Goal: Information Seeking & Learning: Learn about a topic

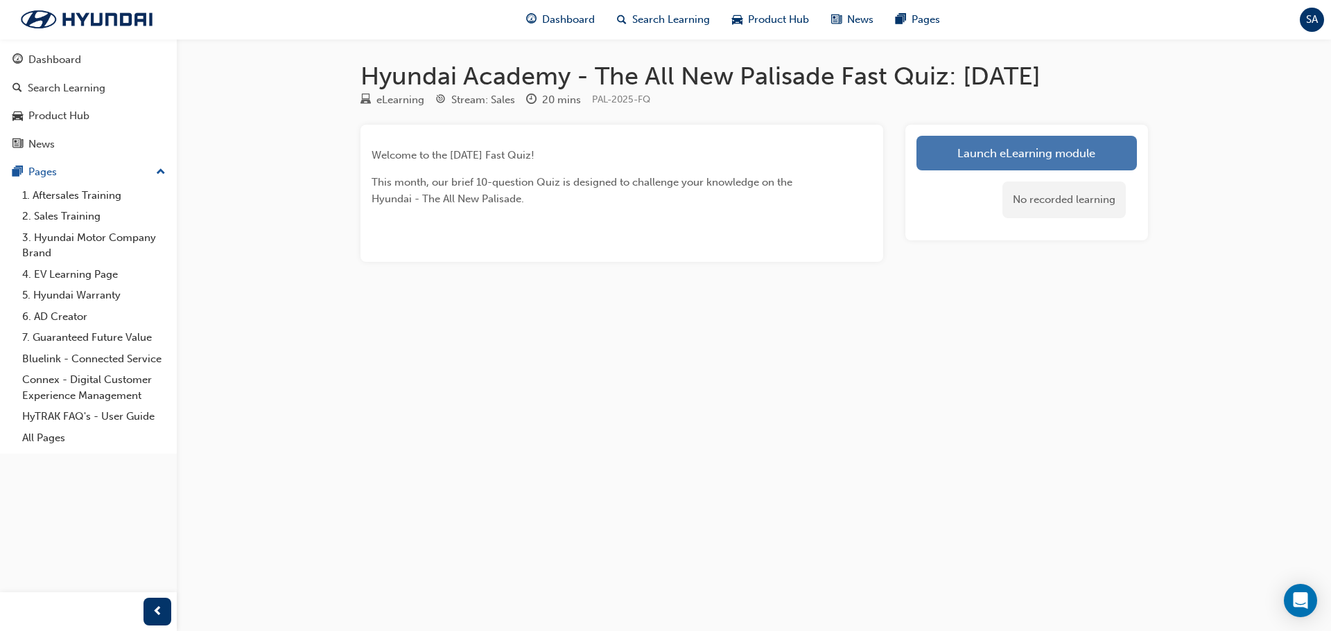
click at [967, 154] on link "Launch eLearning module" at bounding box center [1026, 153] width 220 height 35
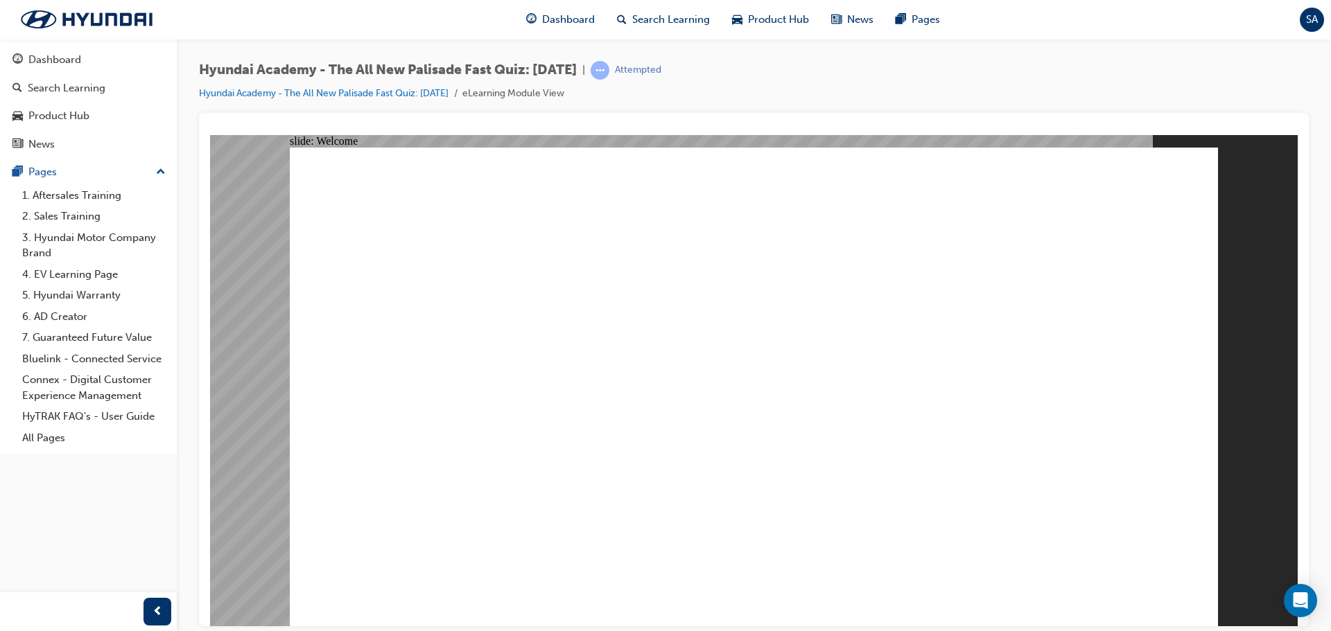
radio input "true"
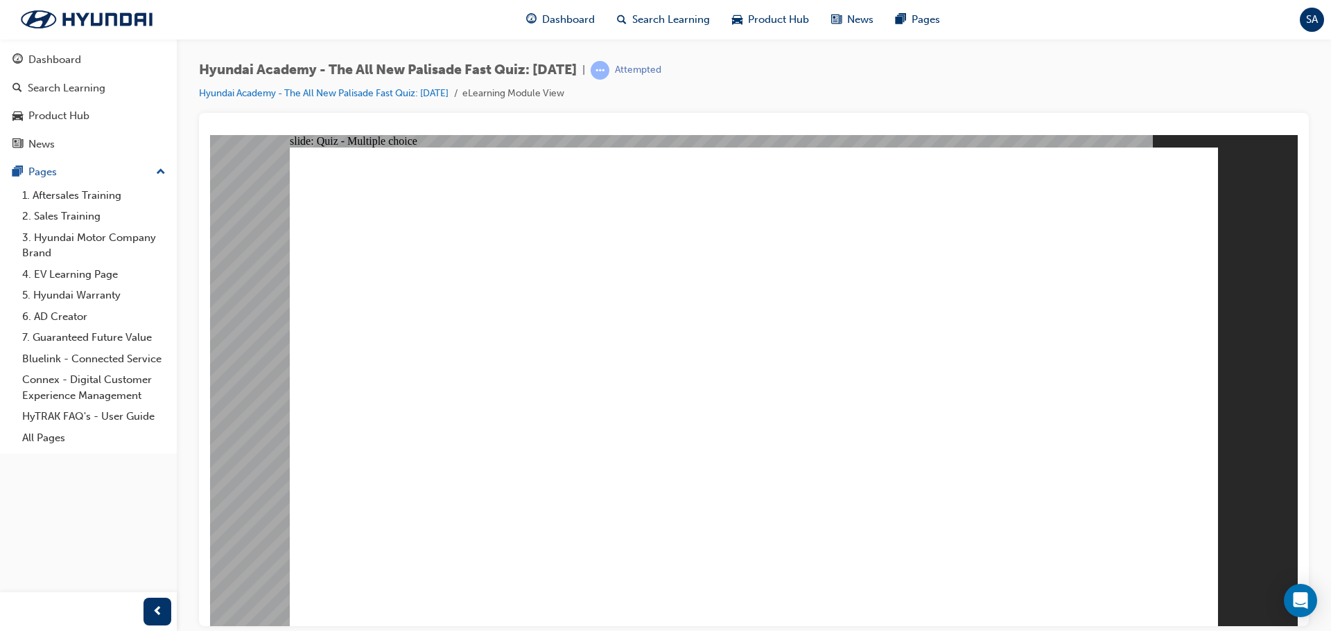
radio input "false"
radio input "true"
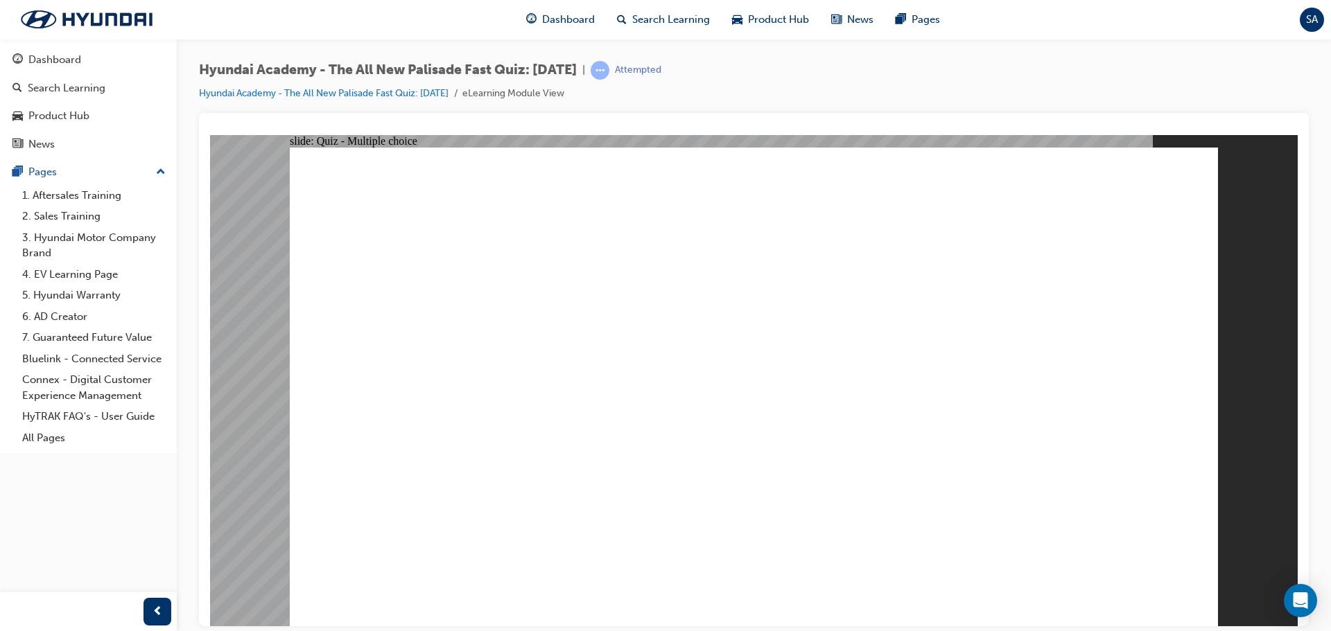
radio input "true"
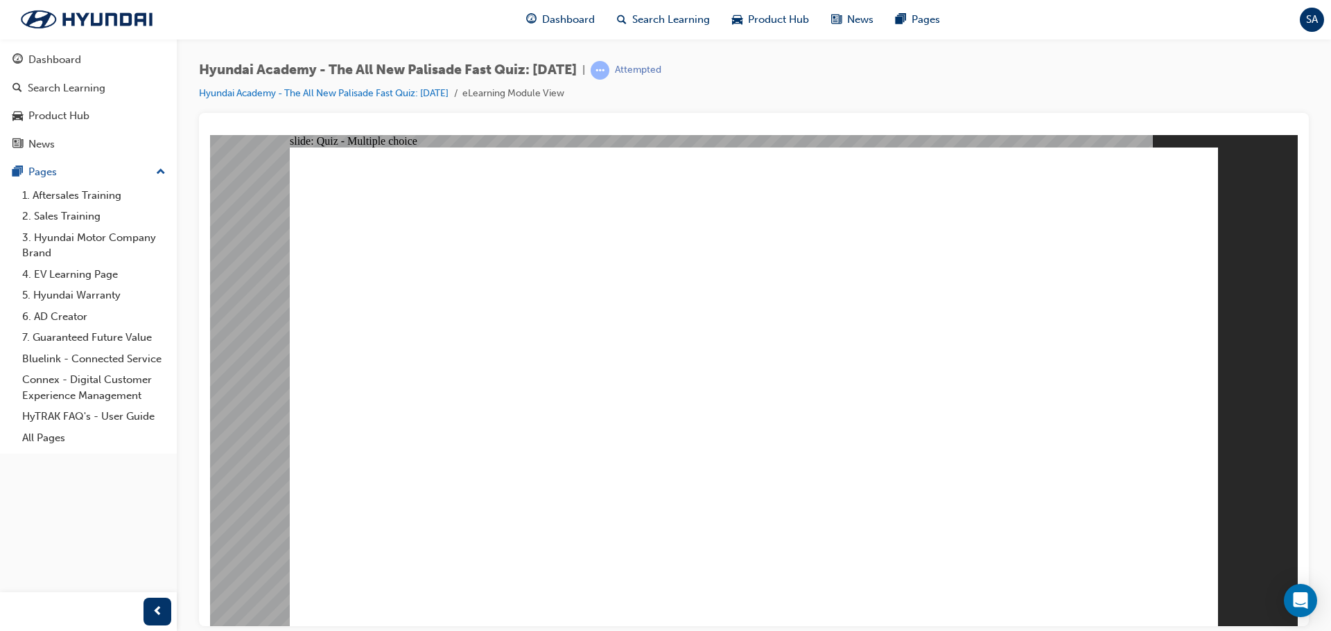
drag, startPoint x: 640, startPoint y: 553, endPoint x: 644, endPoint y: 579, distance: 25.9
radio input "true"
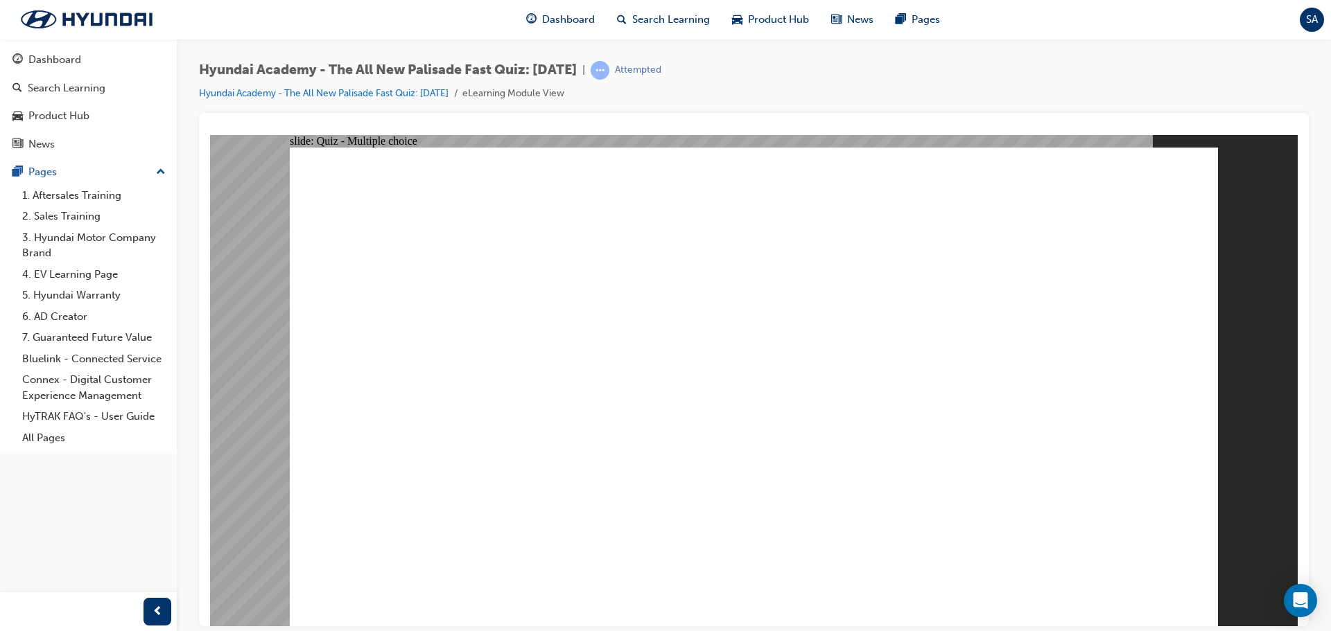
checkbox input "true"
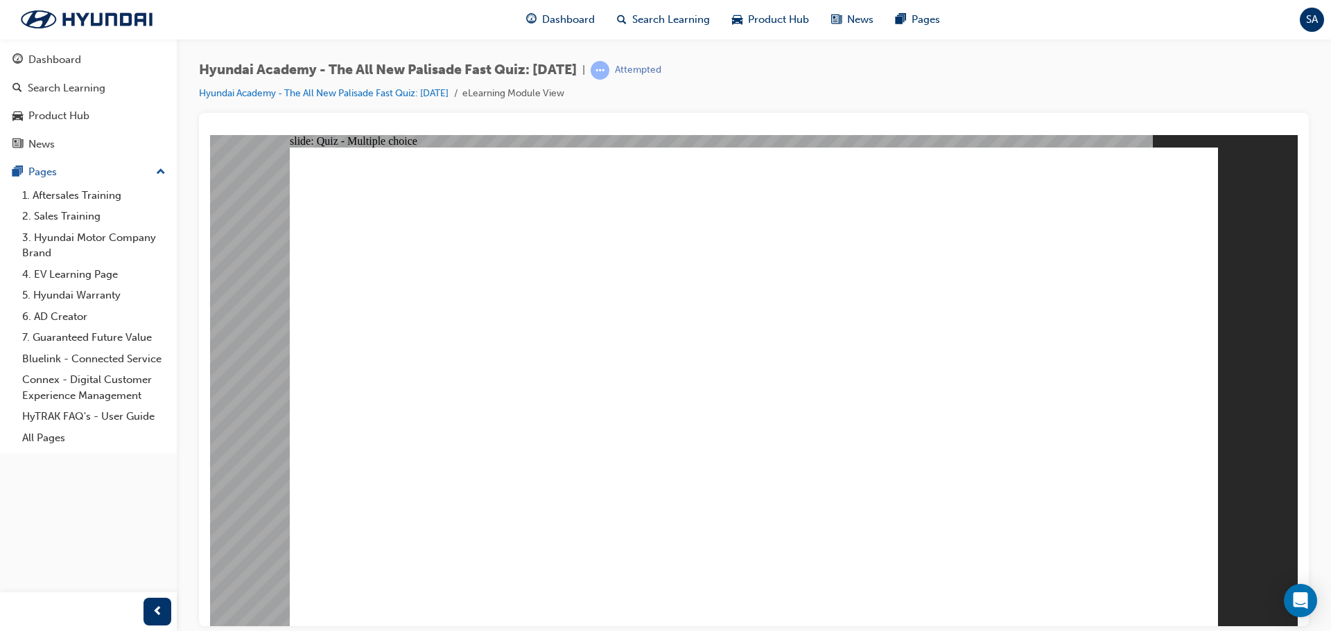
checkbox input "true"
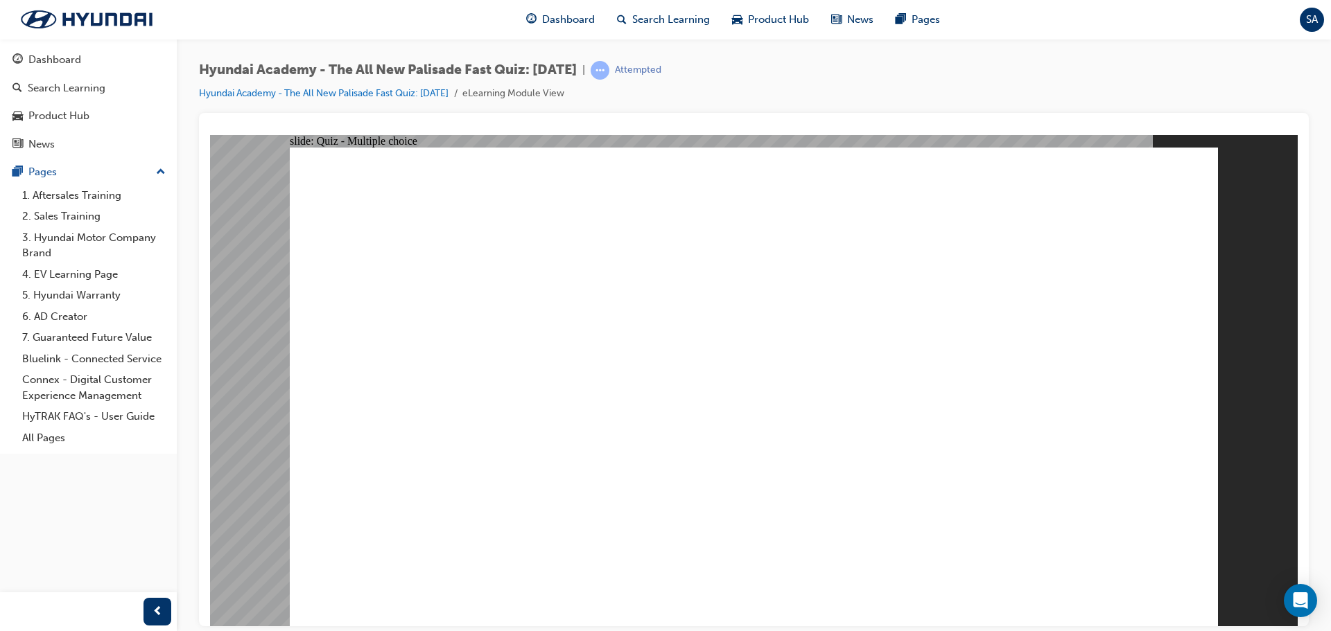
radio input "true"
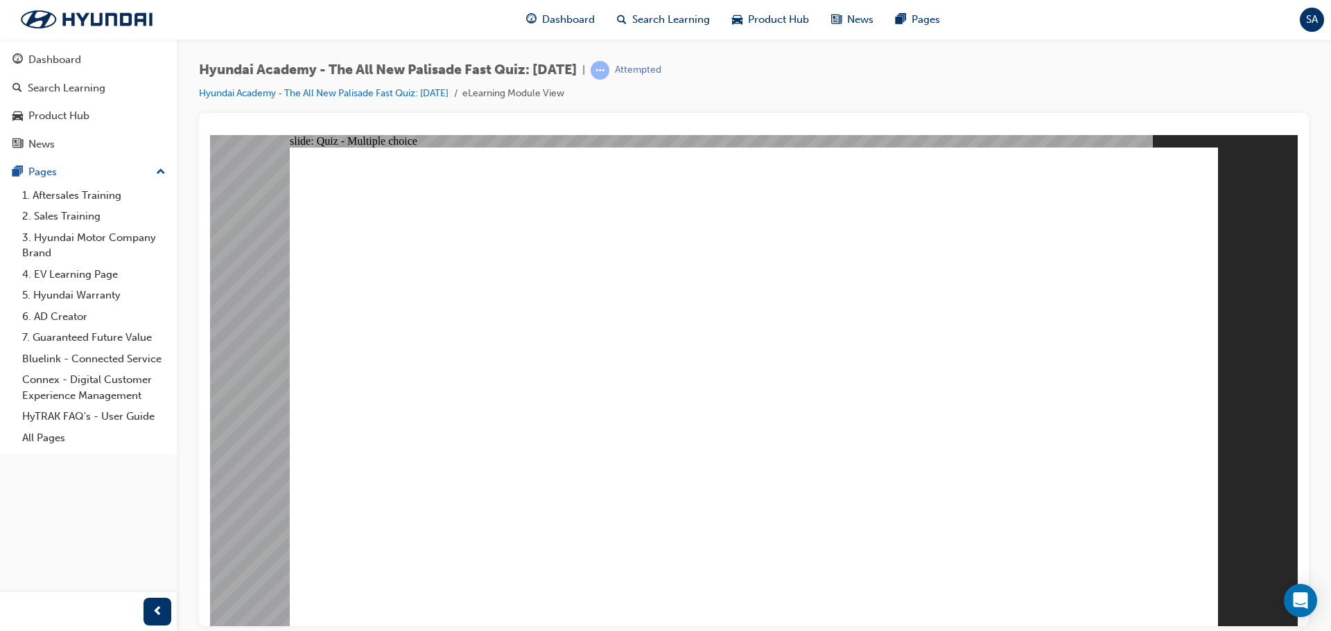
radio input "true"
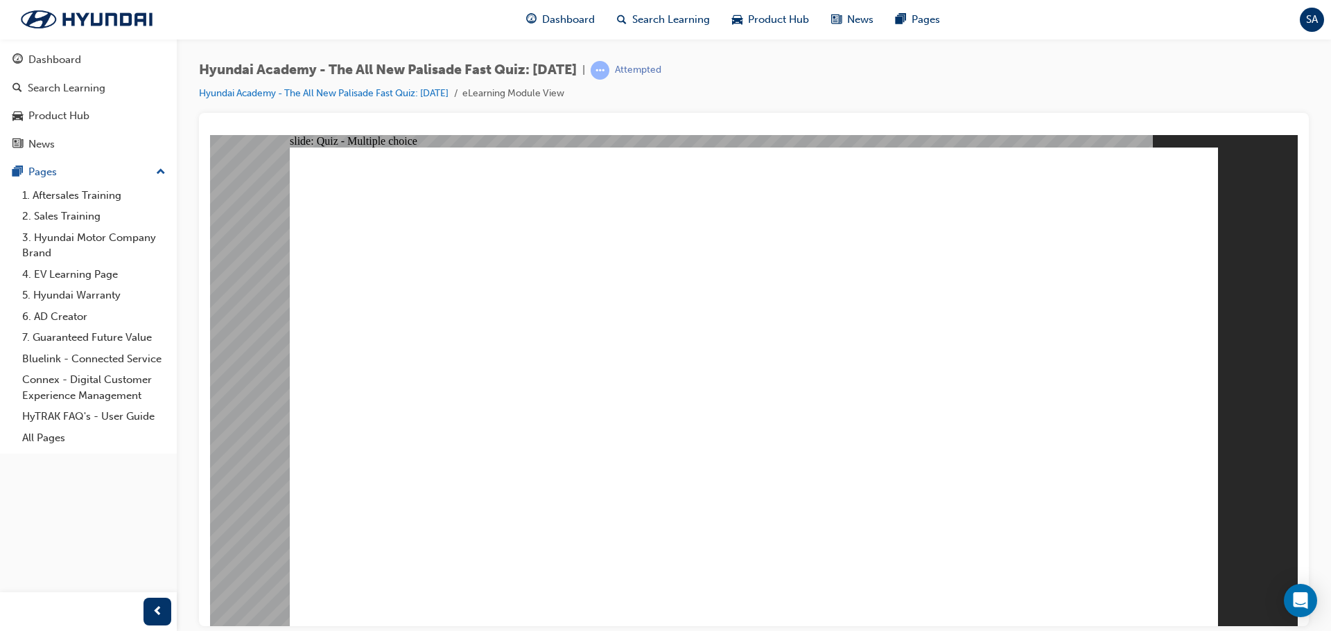
checkbox input "true"
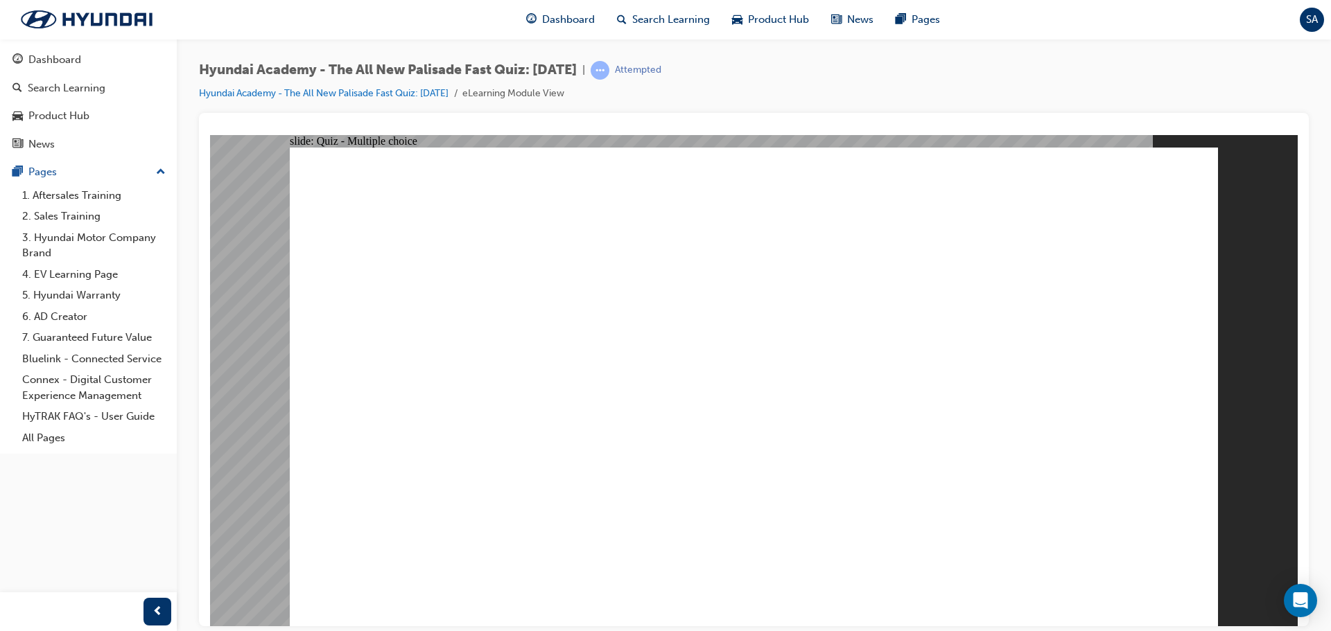
checkbox input "true"
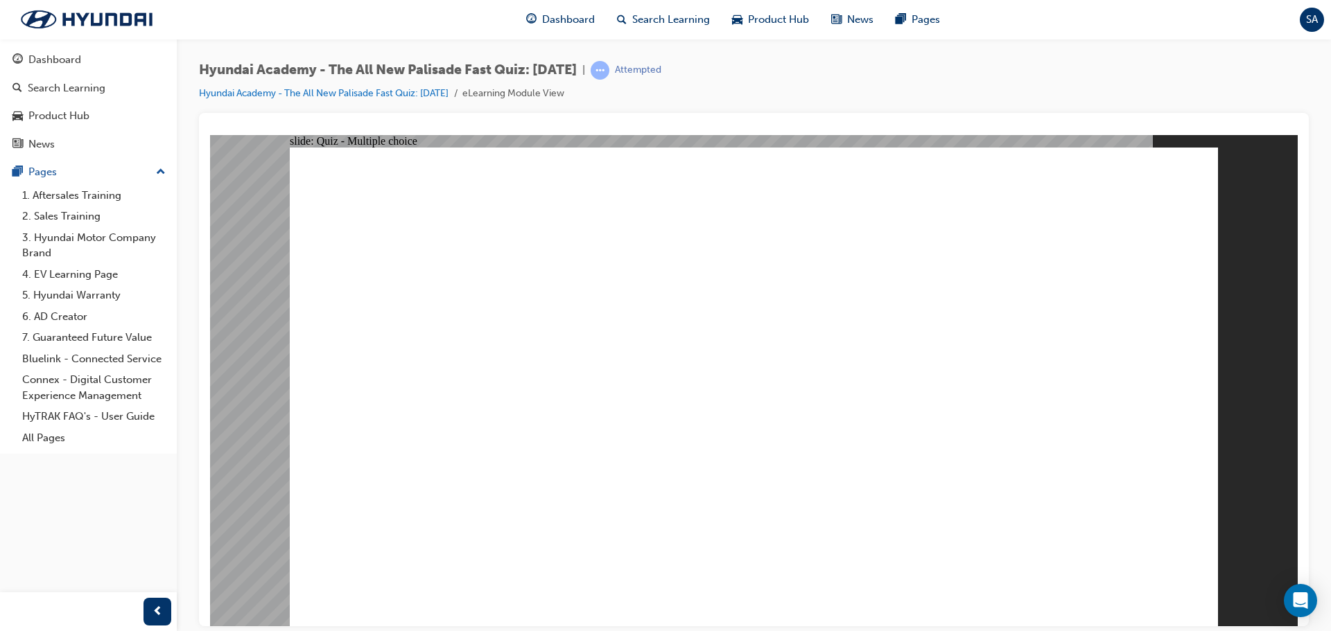
checkbox input "true"
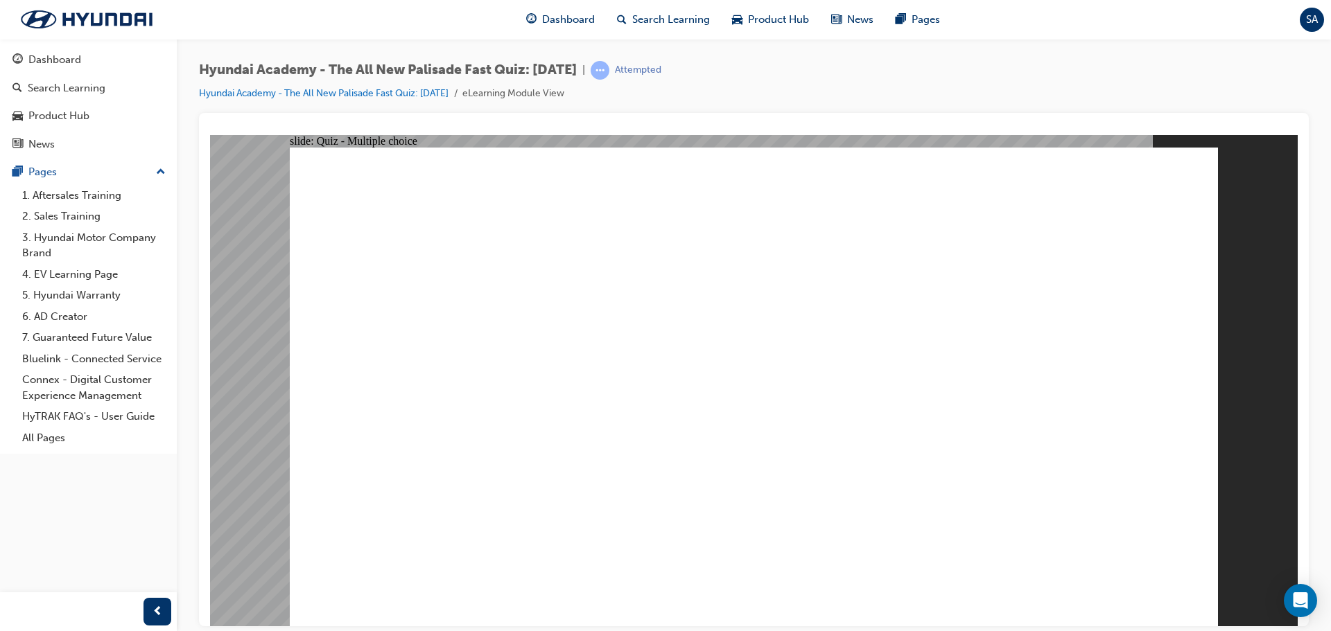
radio input "true"
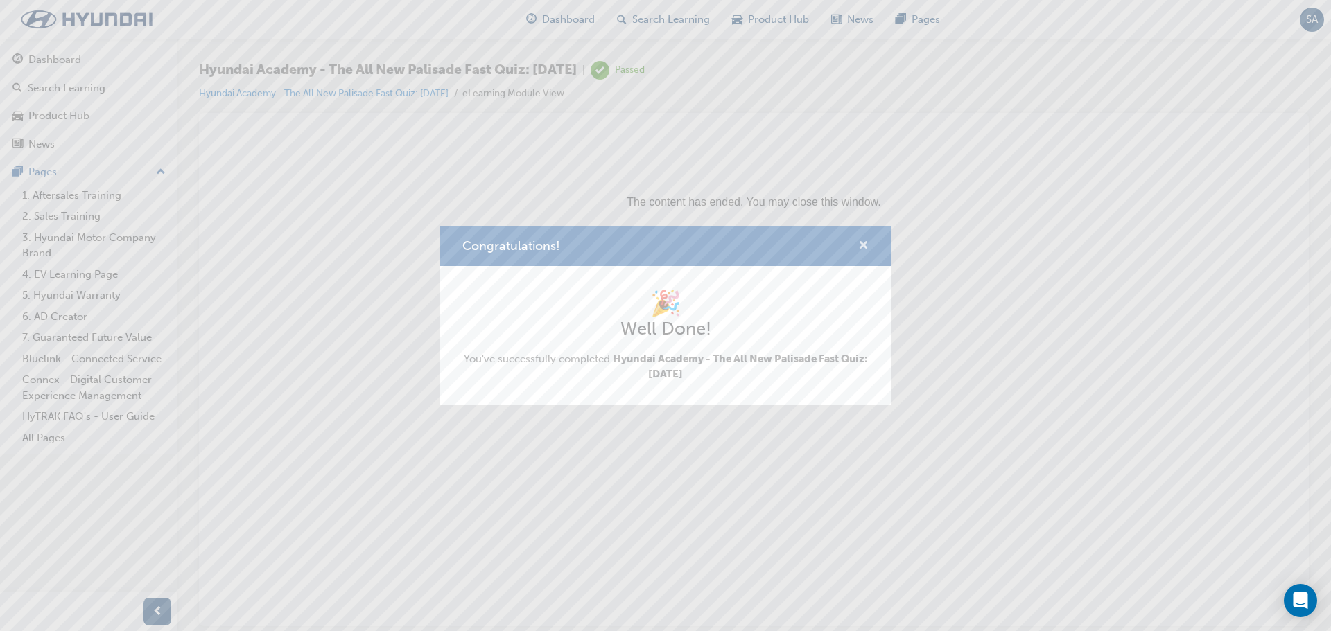
click at [861, 245] on span "cross-icon" at bounding box center [863, 246] width 10 height 12
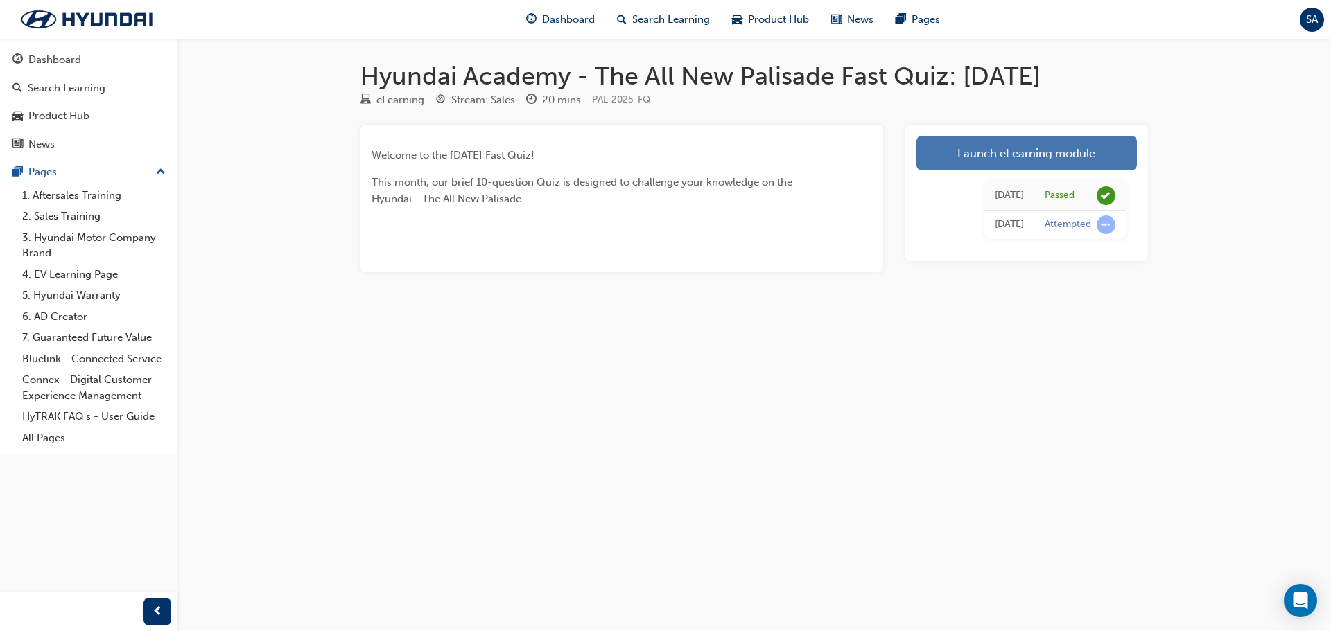
click at [1030, 159] on link "Launch eLearning module" at bounding box center [1026, 153] width 220 height 35
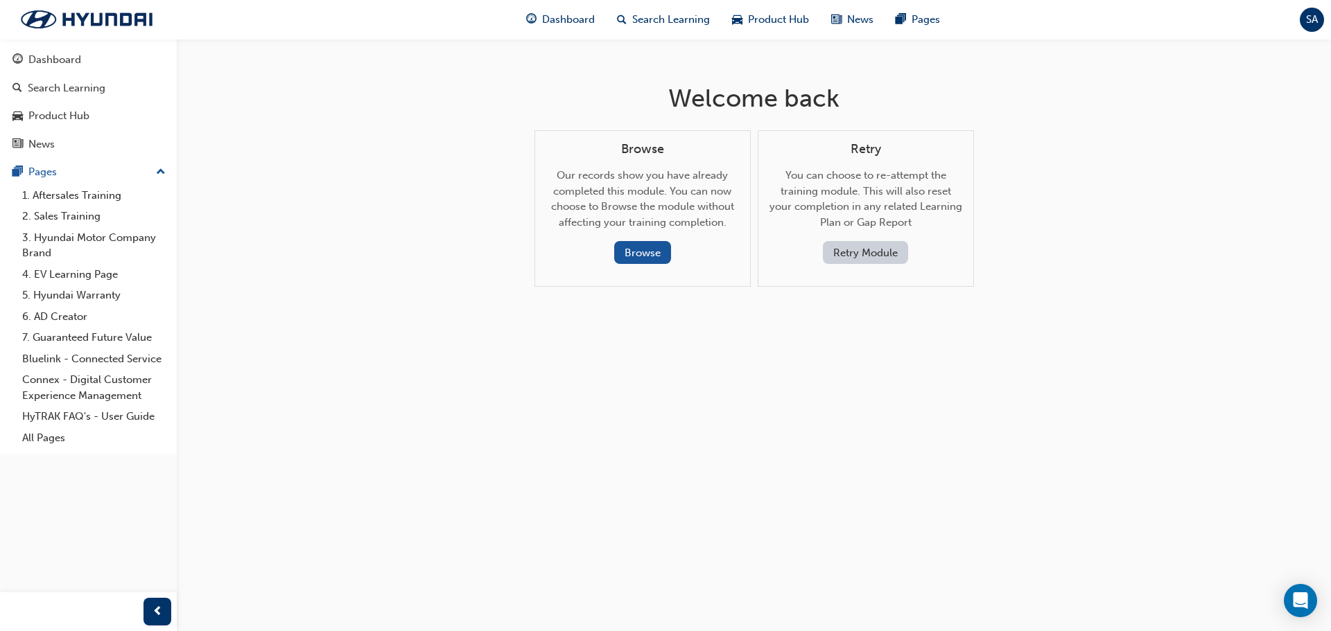
click at [876, 249] on button "Retry Module" at bounding box center [865, 252] width 85 height 23
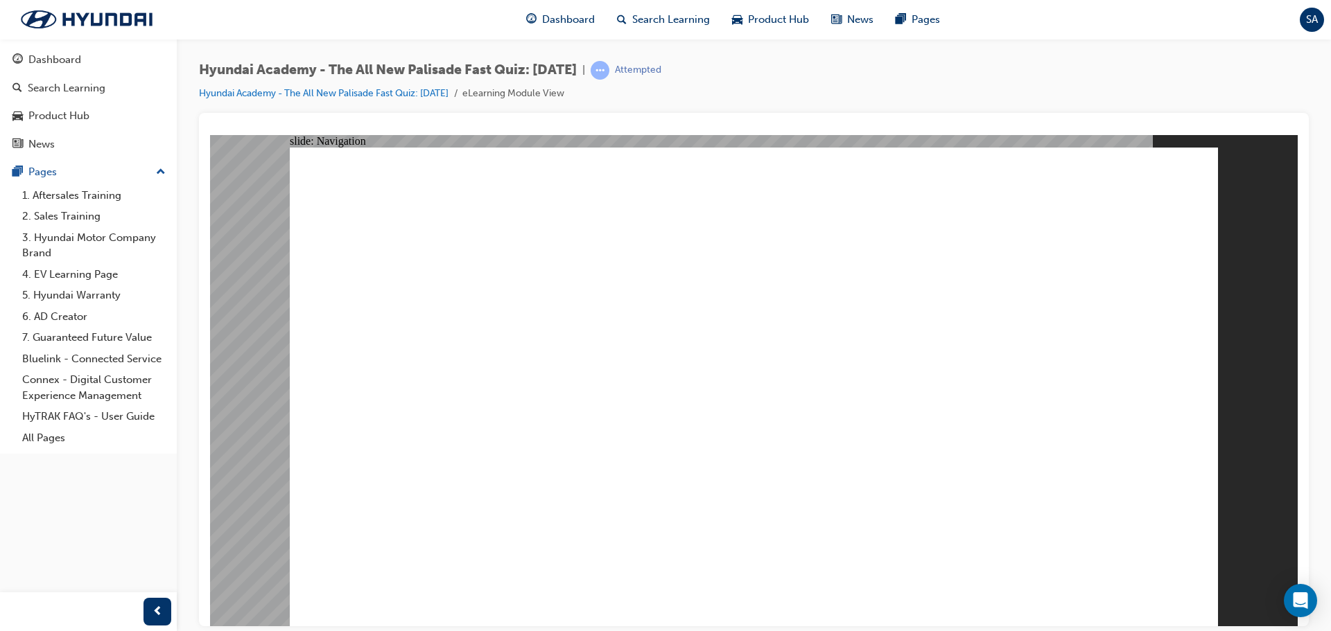
radio input "true"
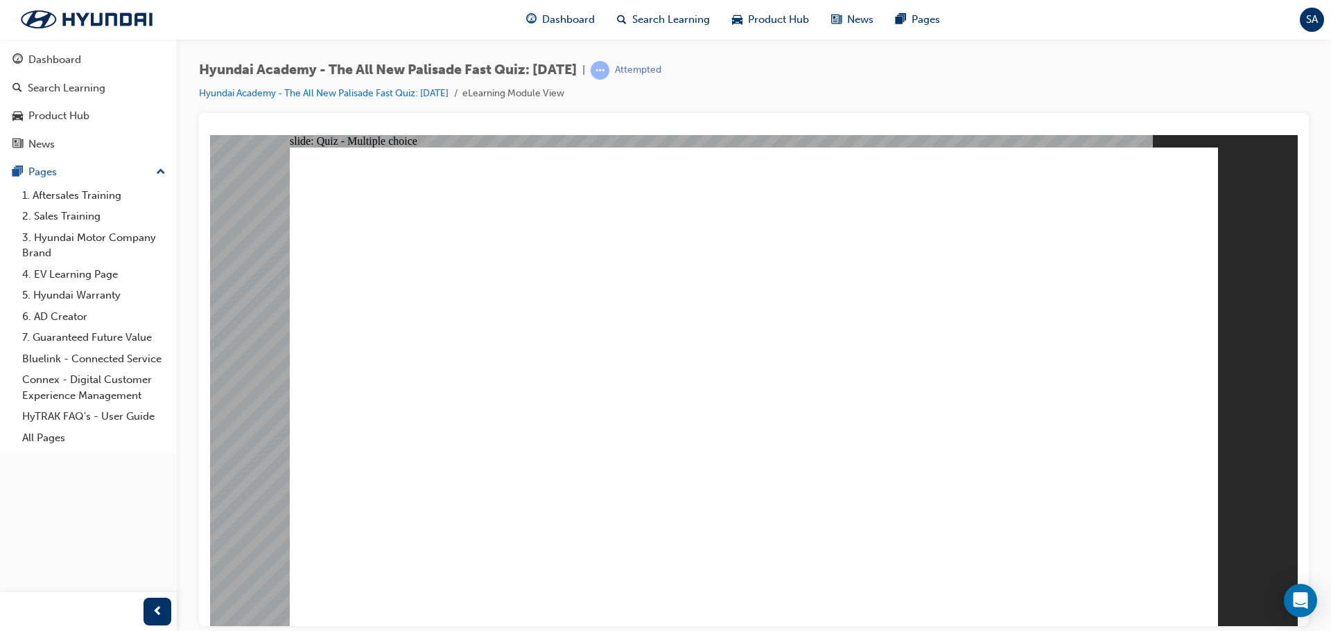
drag, startPoint x: 742, startPoint y: 481, endPoint x: 737, endPoint y: 473, distance: 9.6
radio input "true"
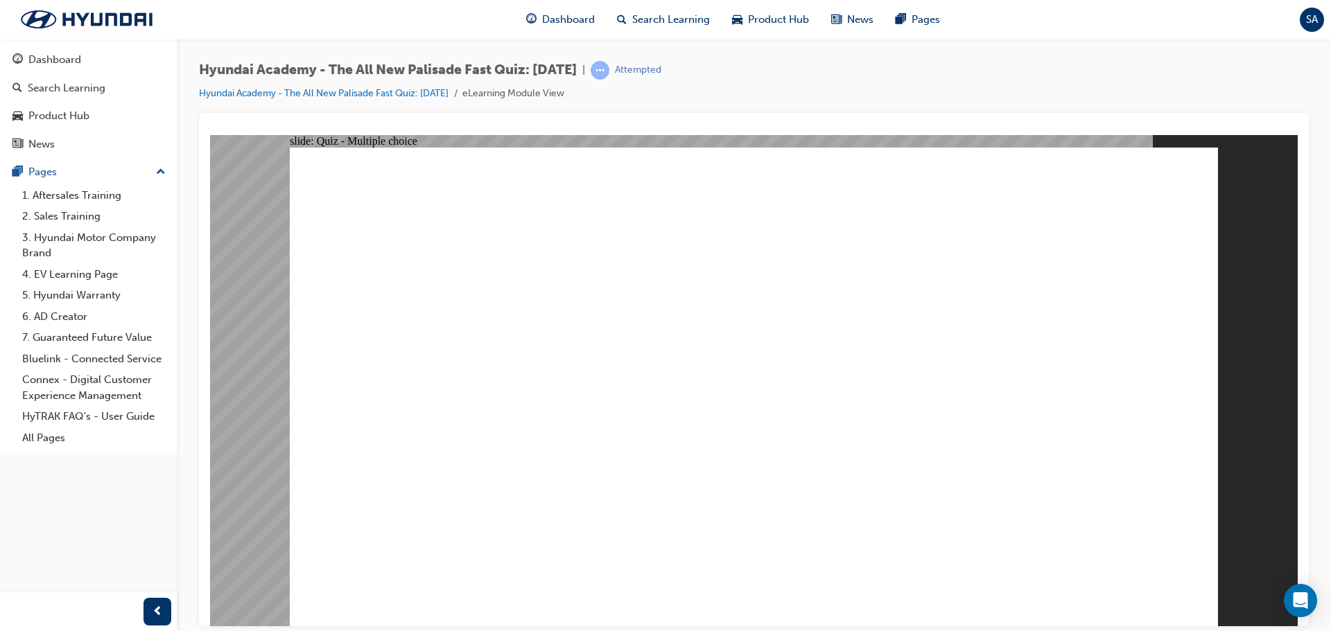
radio input "true"
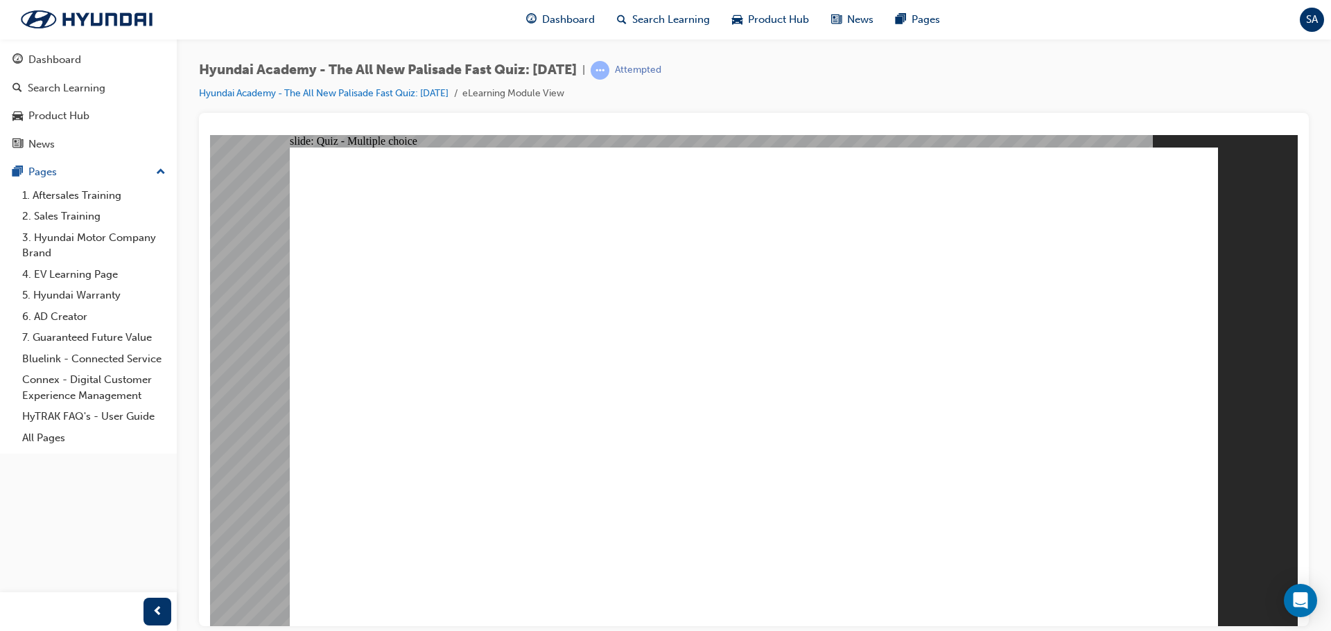
radio input "true"
